Goal: Complete application form: Complete application form

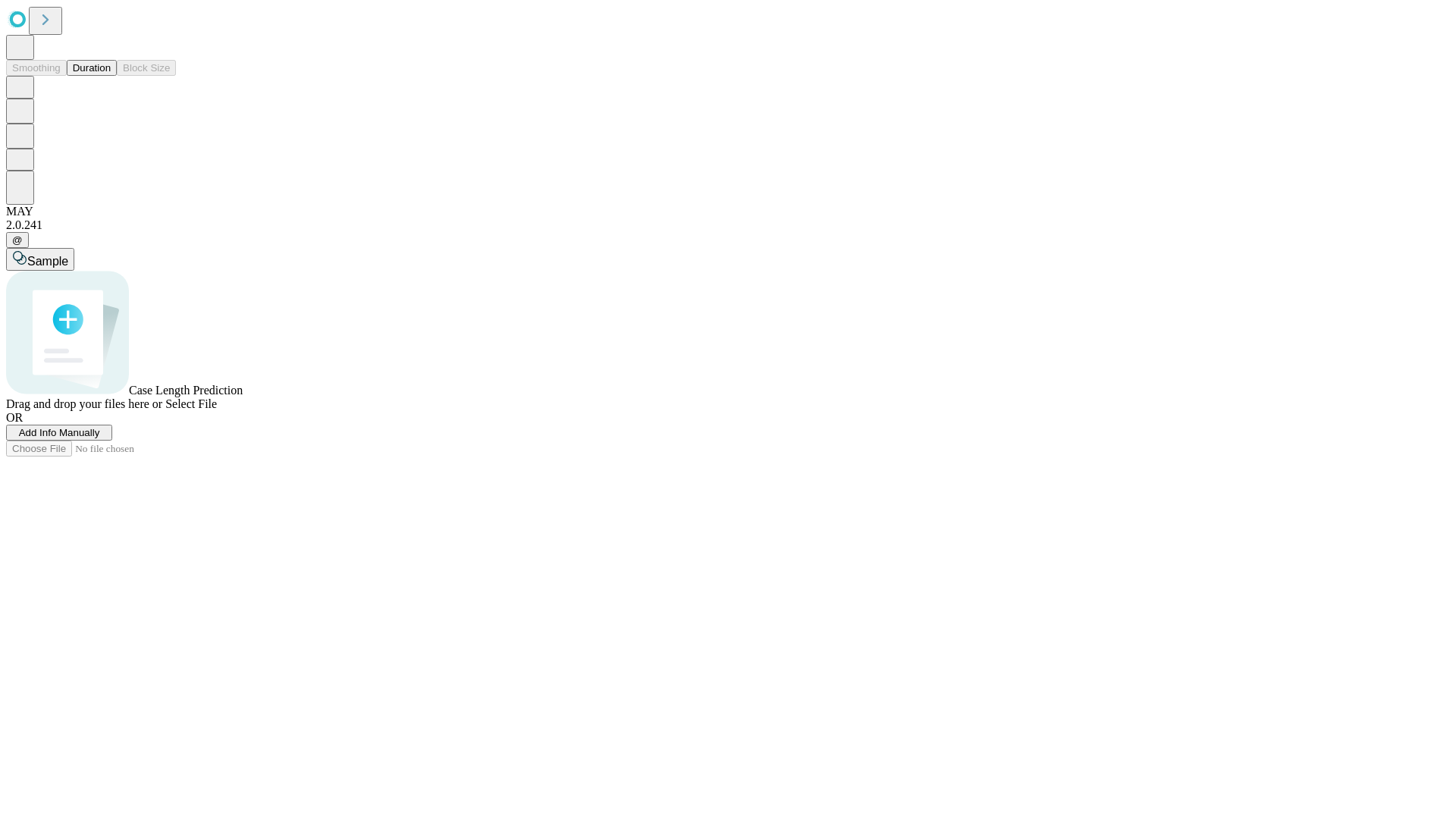
click at [100, 438] on span "Add Info Manually" at bounding box center [60, 432] width 81 height 11
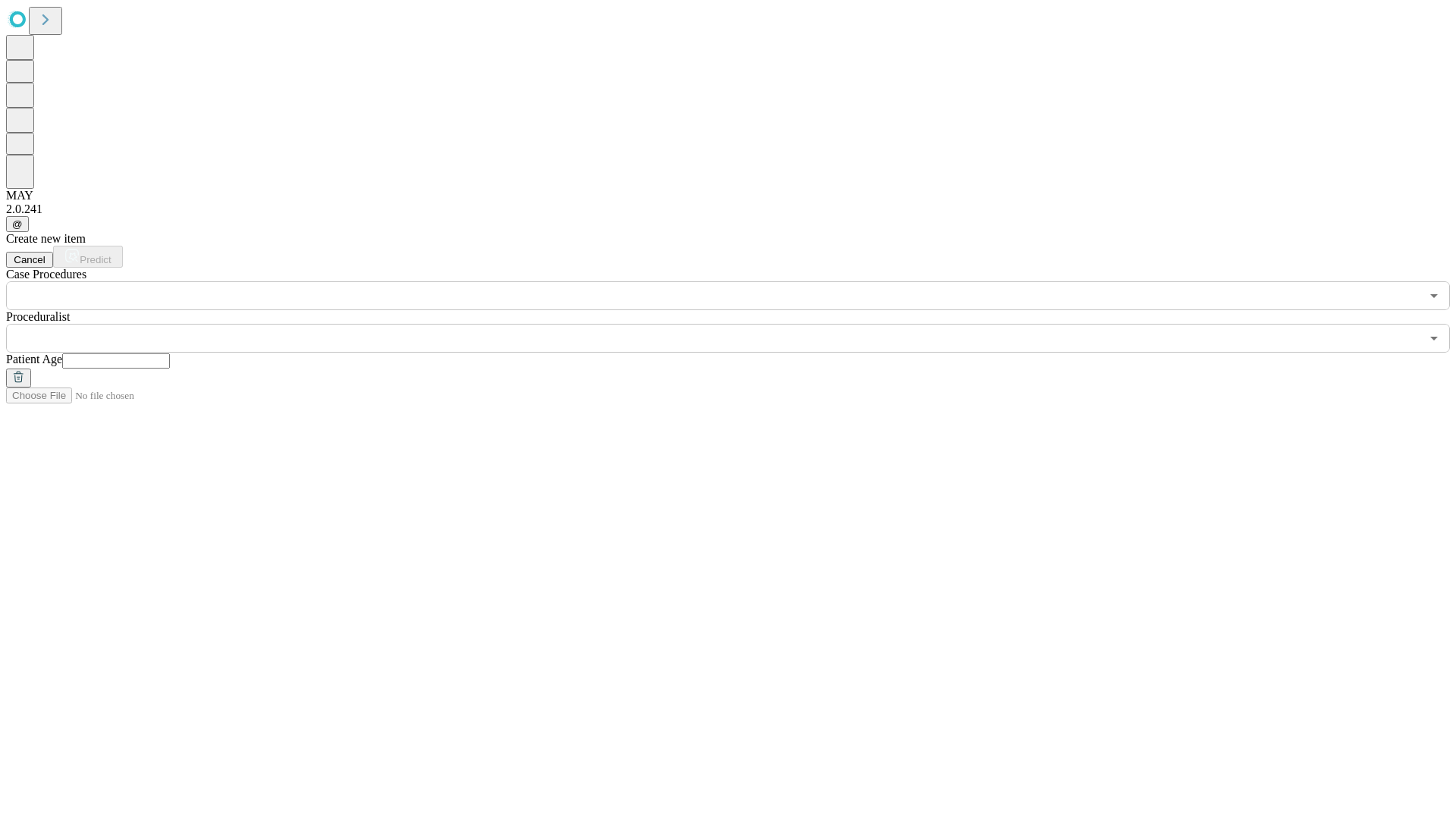
click at [169, 353] on input "text" at bounding box center [116, 360] width 108 height 15
type input "*"
click at [739, 324] on input "text" at bounding box center [713, 338] width 1415 height 29
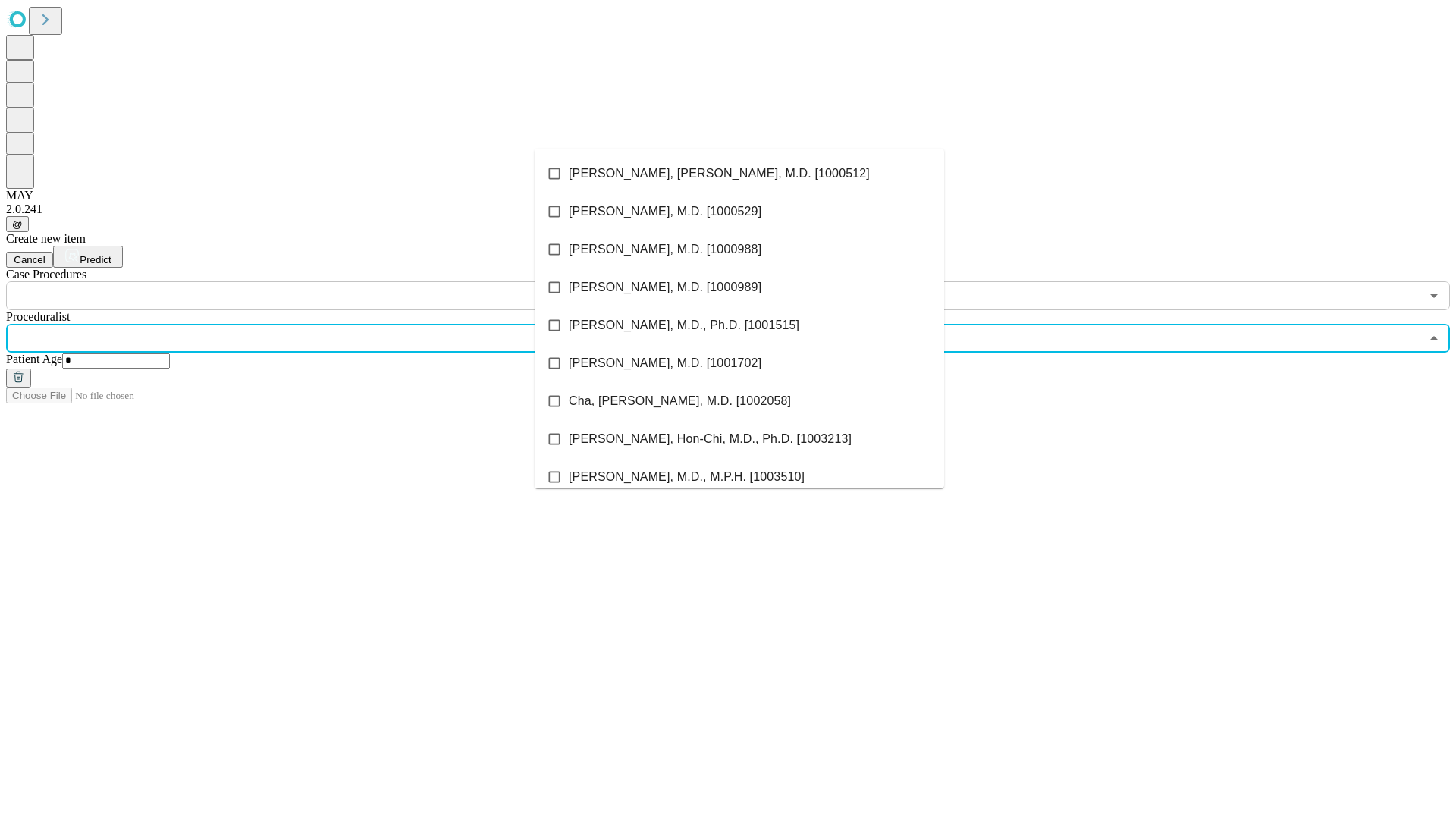
click at [739, 174] on li "[PERSON_NAME], [PERSON_NAME], M.D. [1000512]" at bounding box center [739, 173] width 409 height 38
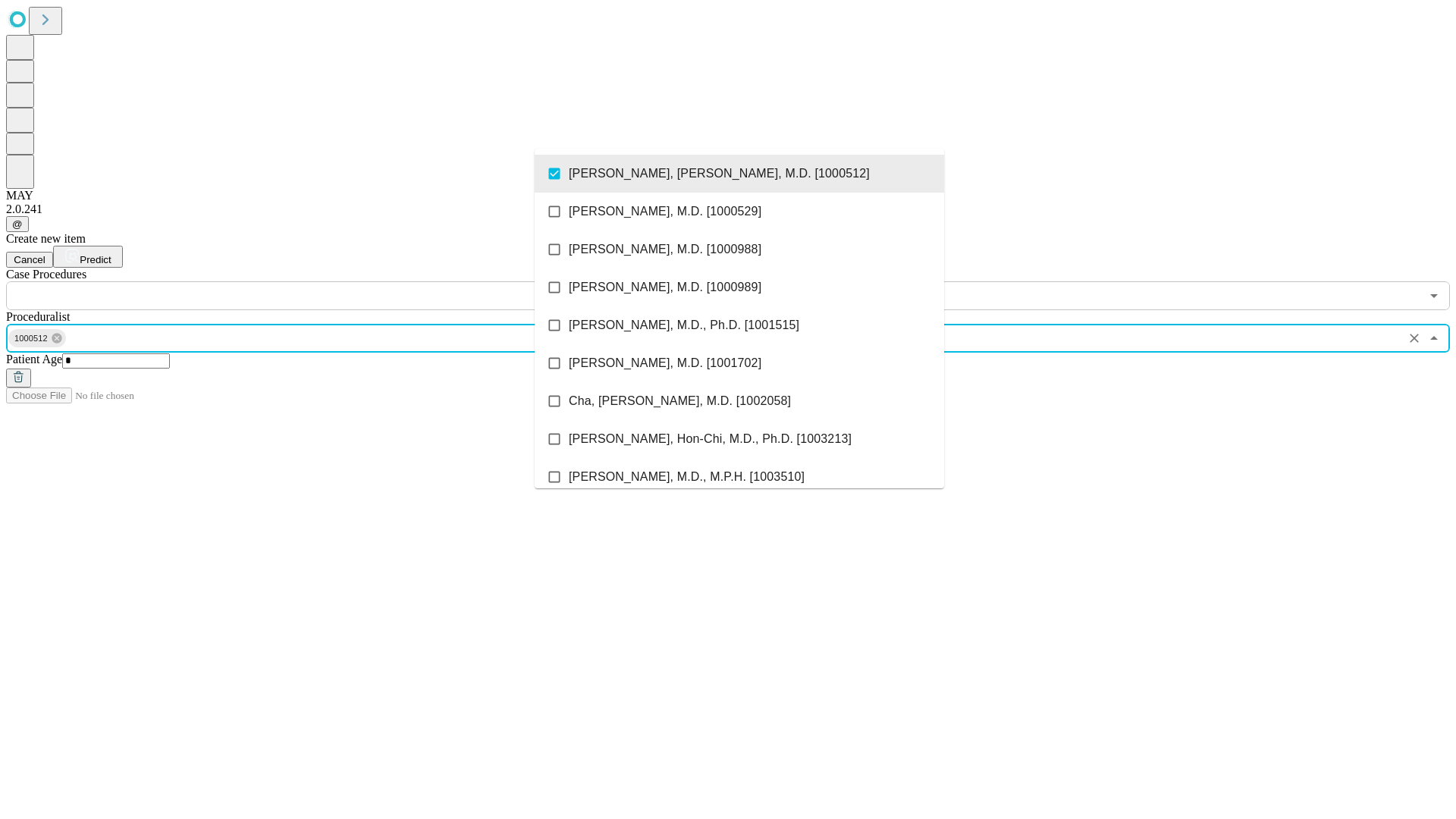
click at [319, 281] on input "text" at bounding box center [713, 295] width 1415 height 29
